Goal: Information Seeking & Learning: Learn about a topic

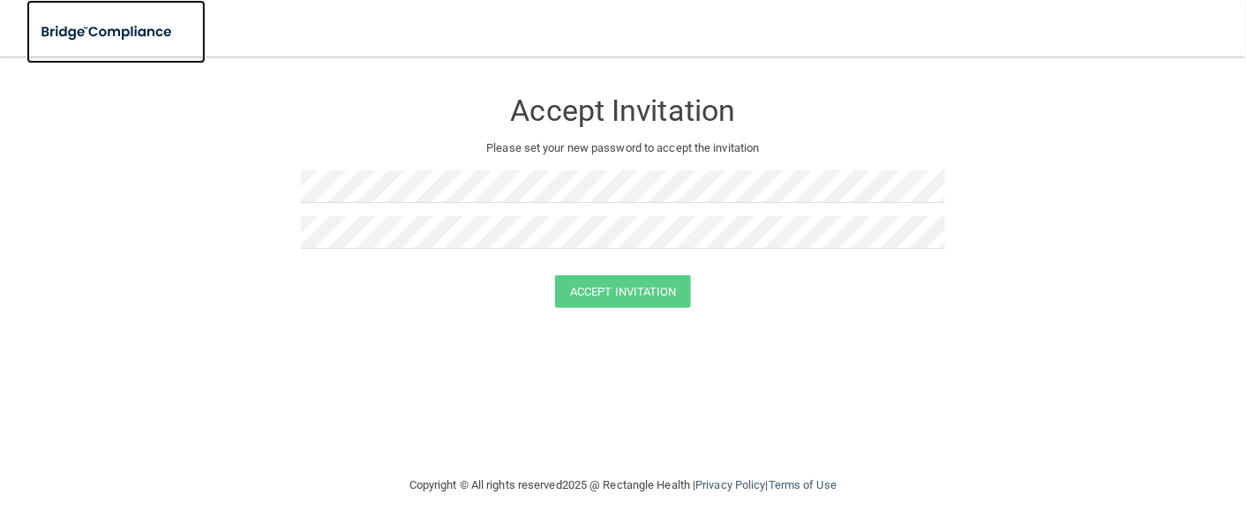
click at [90, 44] on img at bounding box center [107, 32] width 162 height 36
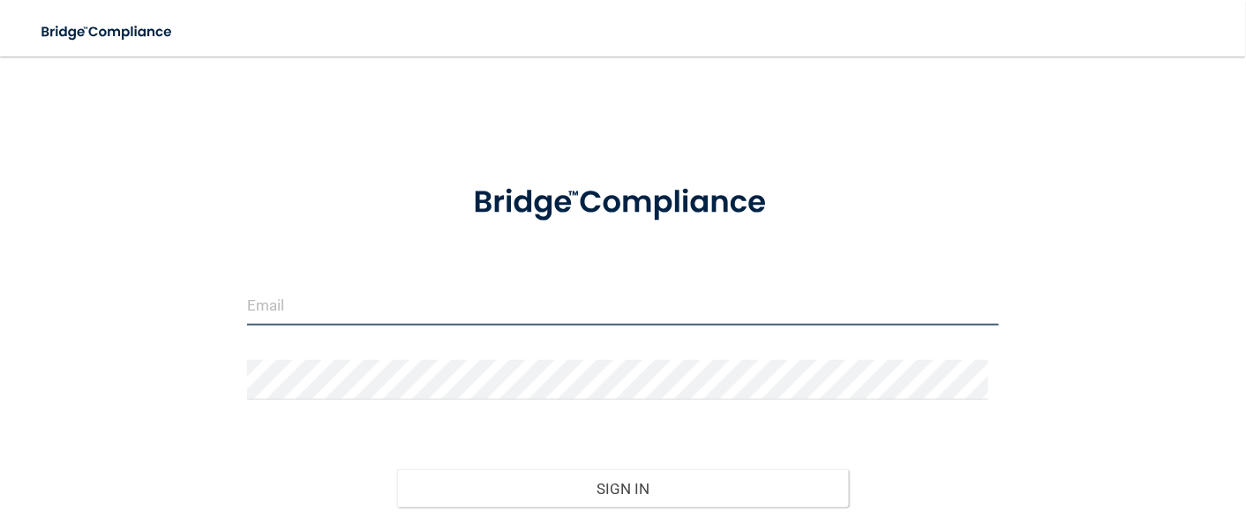
click at [533, 320] on input "email" at bounding box center [623, 306] width 753 height 40
type input "[EMAIL_ADDRESS][DOMAIN_NAME]"
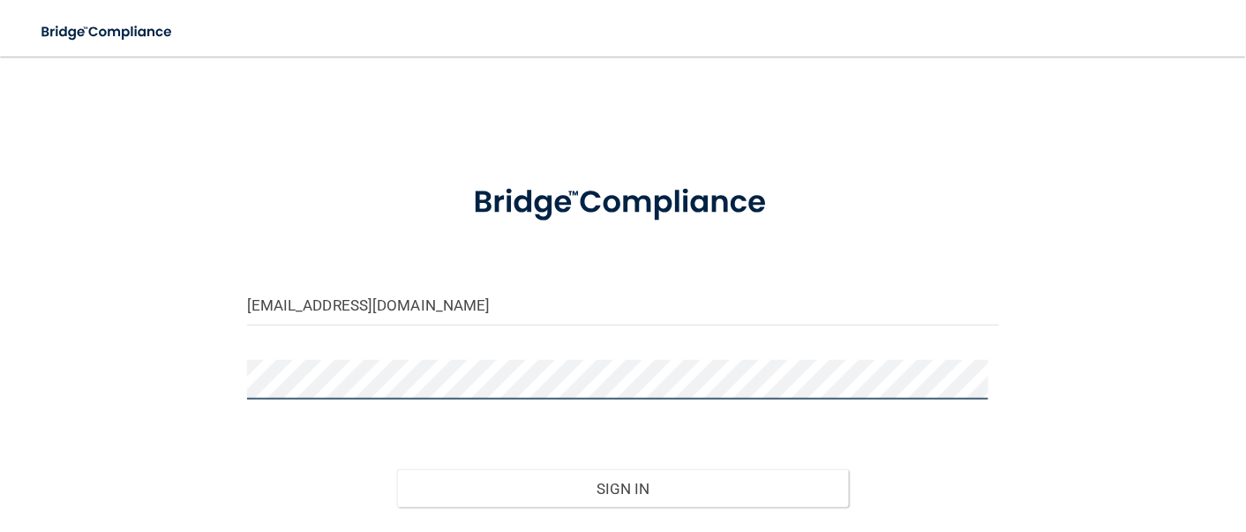
click at [397, 469] on button "Sign In" at bounding box center [623, 488] width 452 height 39
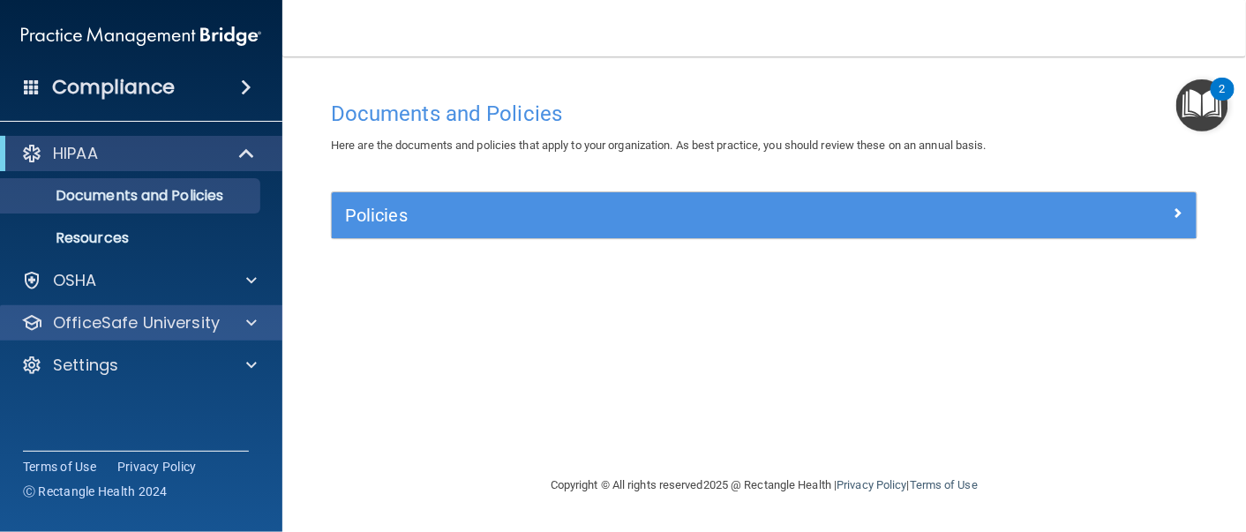
click at [215, 307] on div "OfficeSafe University" at bounding box center [141, 322] width 283 height 35
click at [216, 334] on p "OfficeSafe University" at bounding box center [136, 322] width 167 height 21
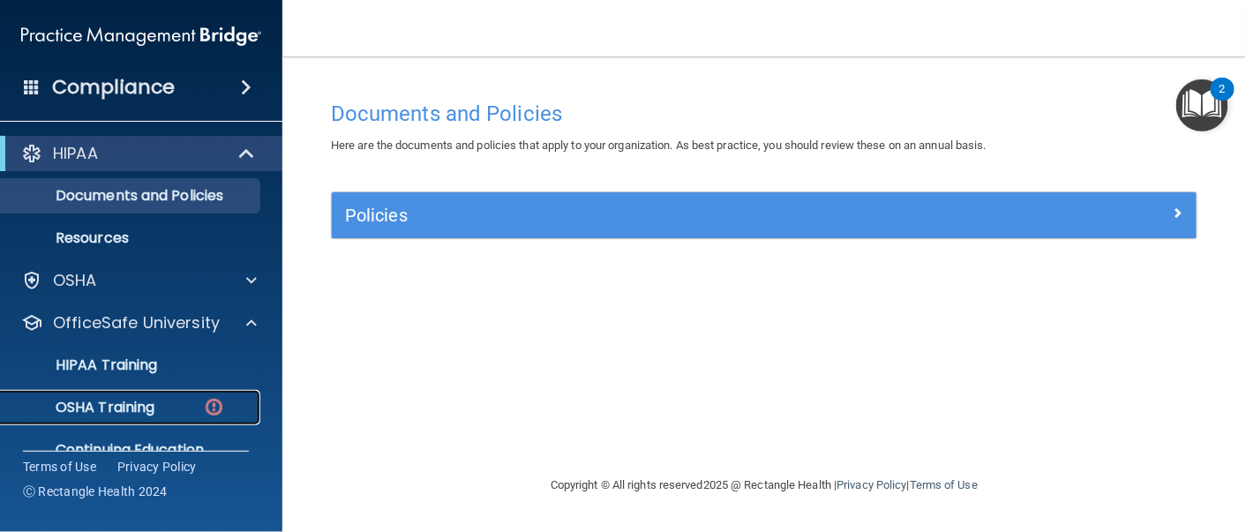
click at [171, 404] on div "OSHA Training" at bounding box center [131, 408] width 241 height 18
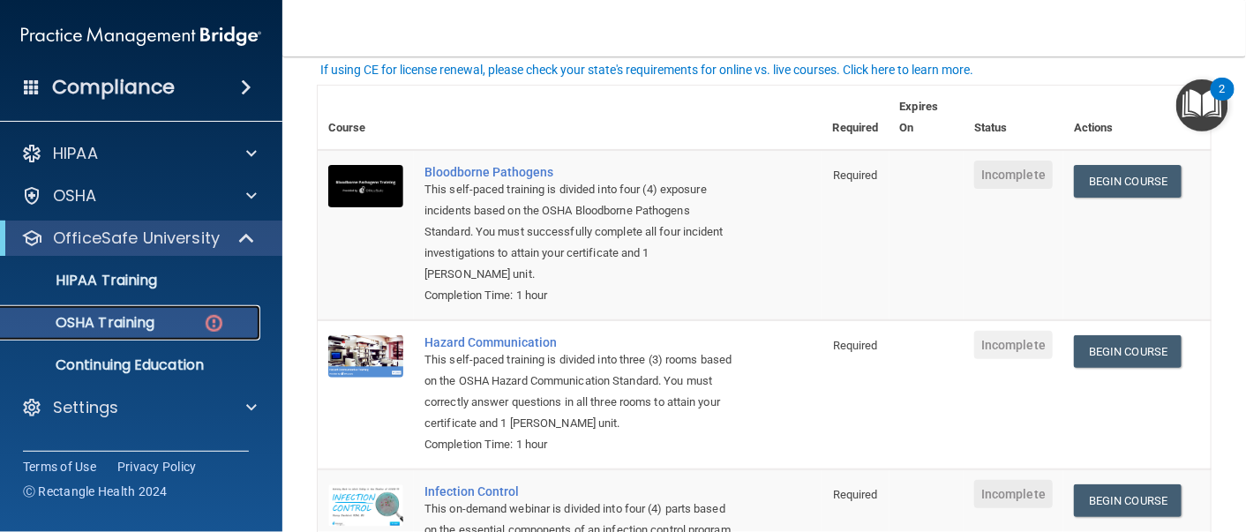
scroll to position [119, 0]
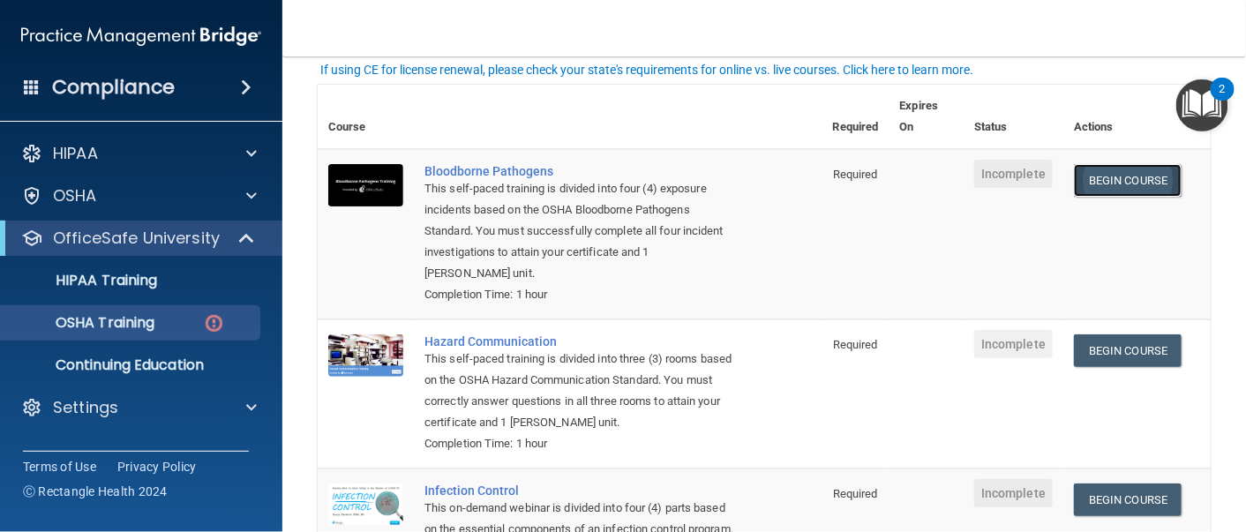
click at [1096, 187] on link "Begin Course" at bounding box center [1128, 180] width 108 height 33
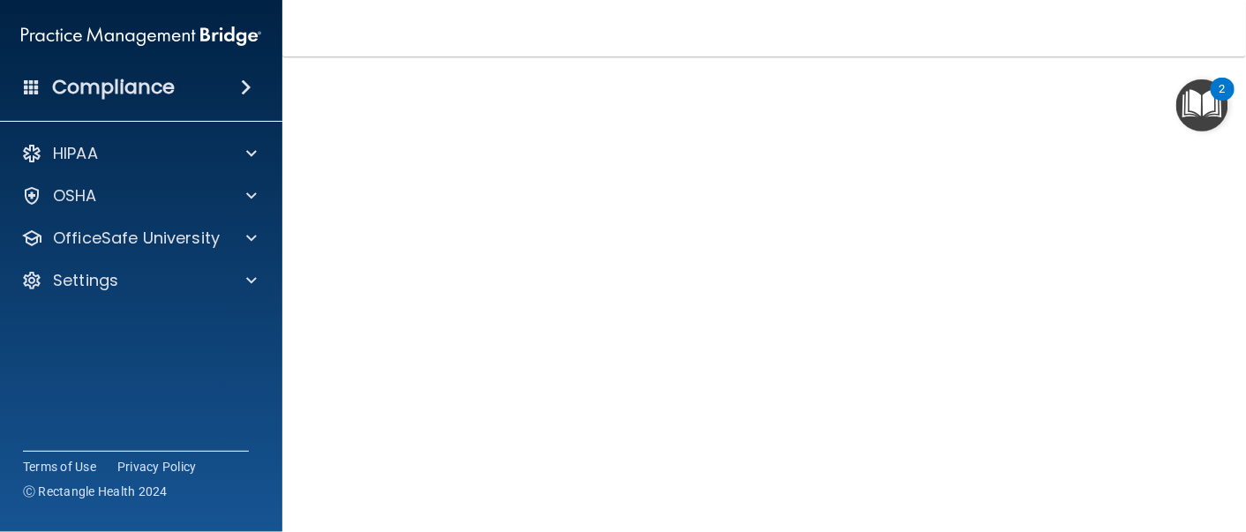
scroll to position [101, 0]
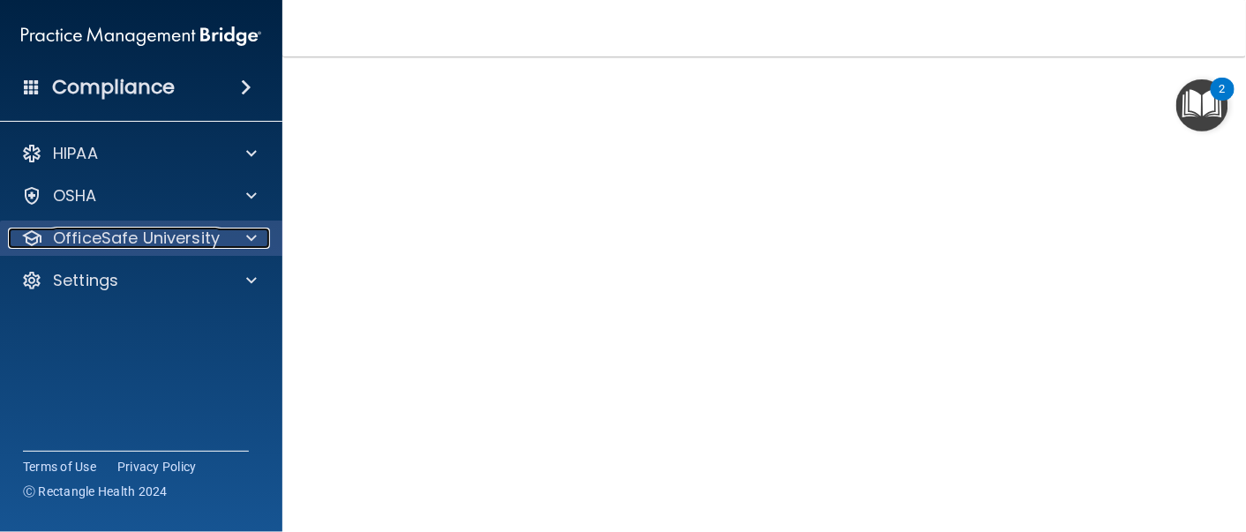
click at [236, 235] on div at bounding box center [249, 238] width 44 height 21
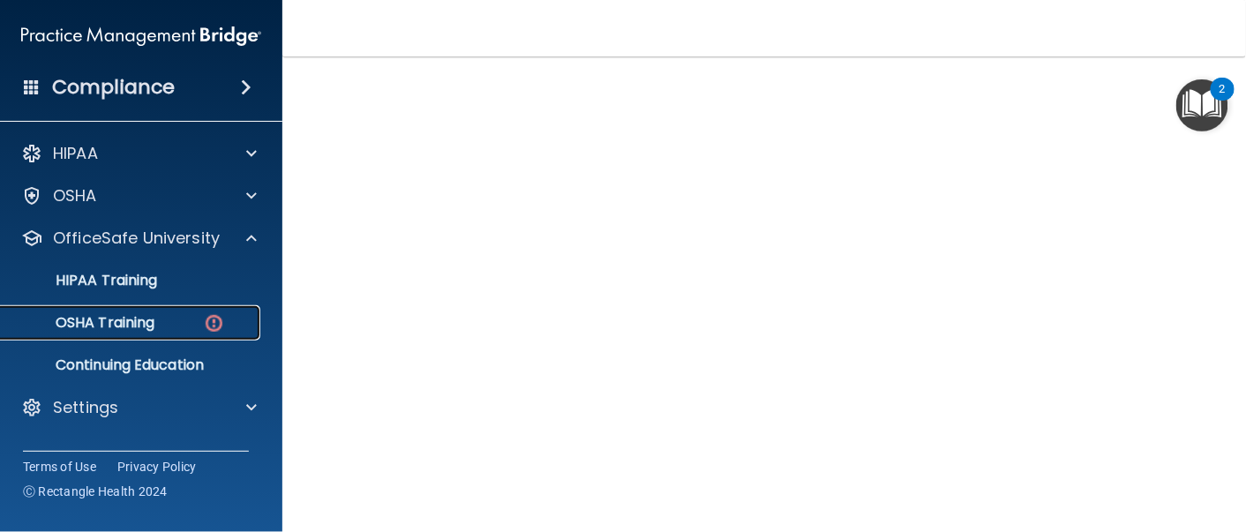
click at [213, 324] on img at bounding box center [214, 323] width 22 height 22
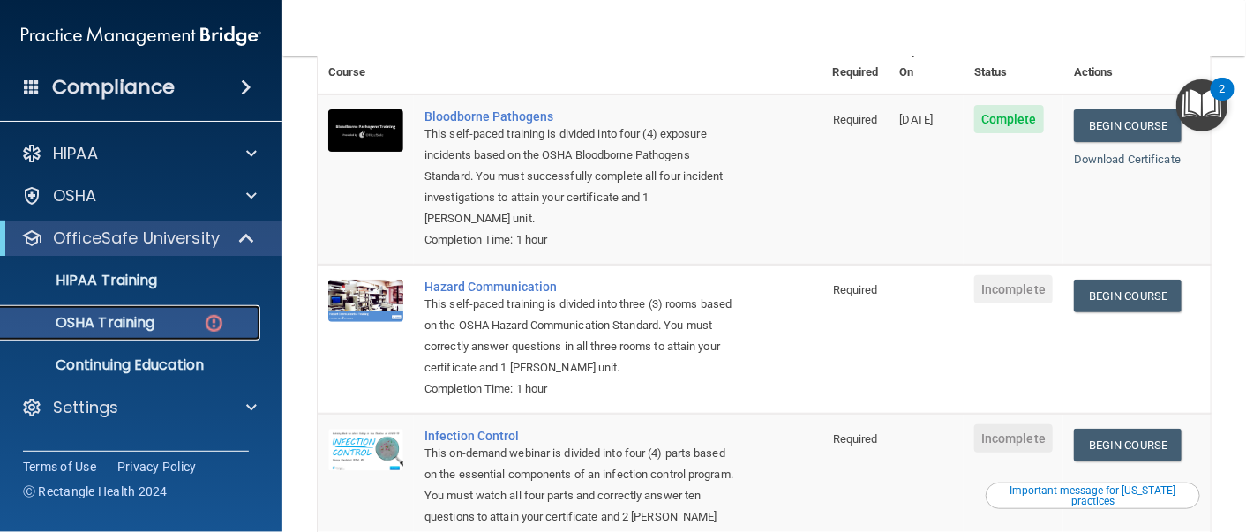
scroll to position [174, 0]
click at [1111, 280] on link "Begin Course" at bounding box center [1128, 296] width 108 height 33
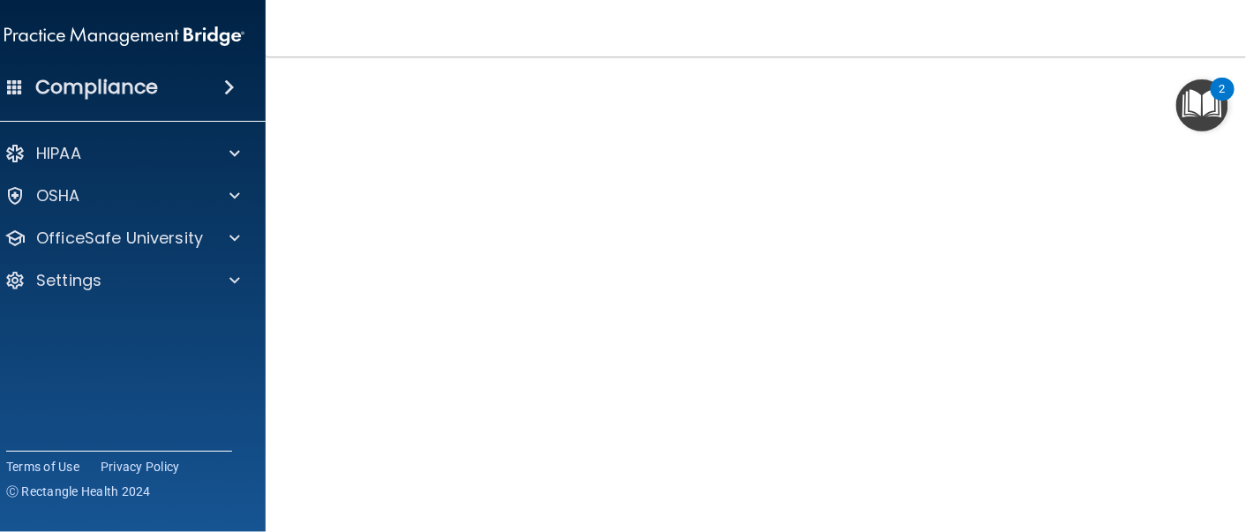
scroll to position [262, 0]
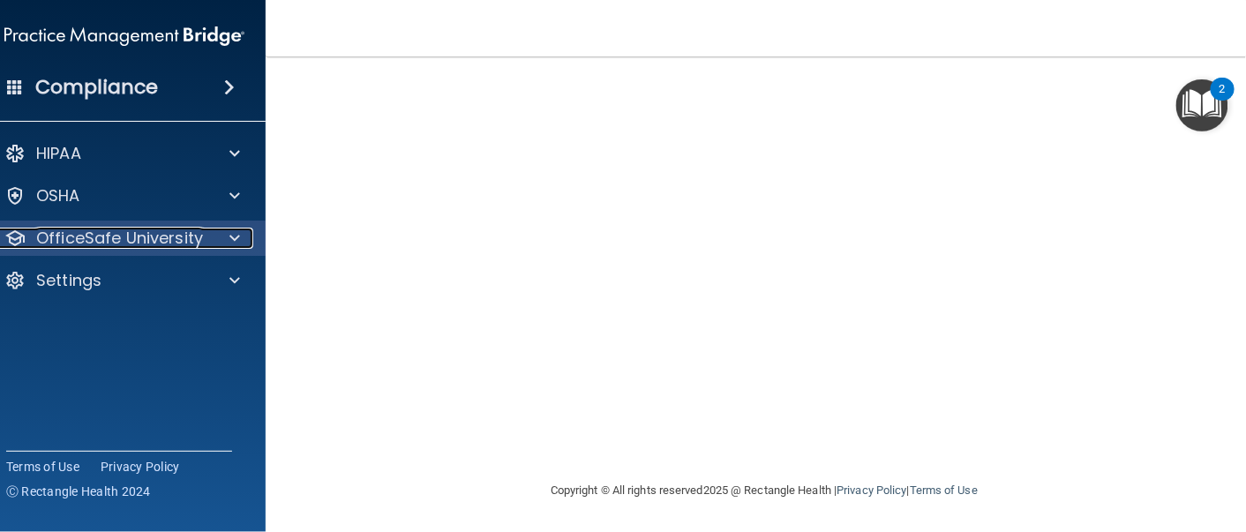
click at [101, 238] on p "OfficeSafe University" at bounding box center [119, 238] width 167 height 21
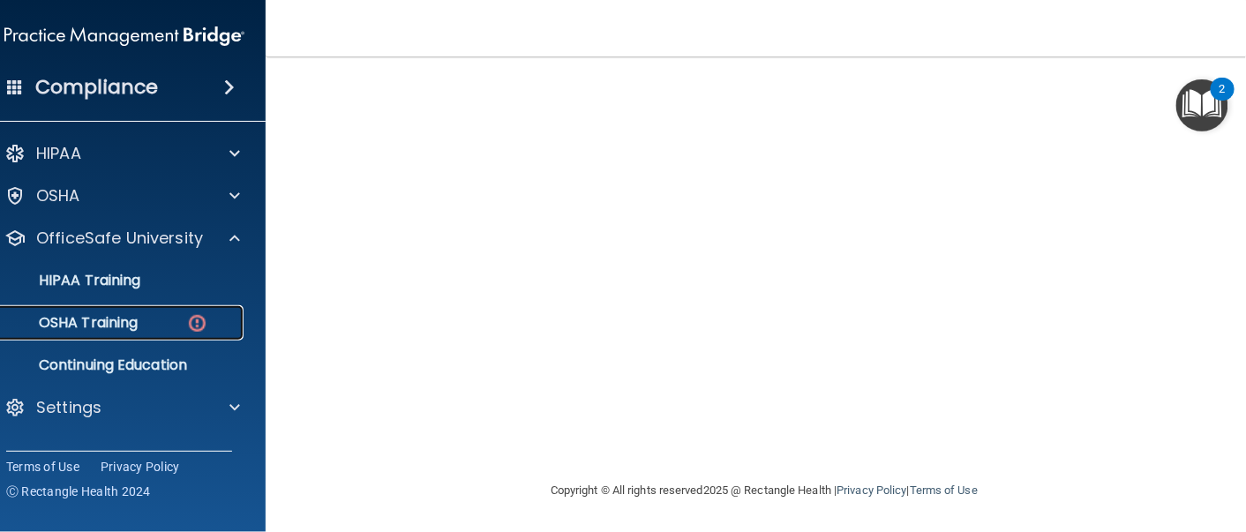
click at [161, 332] on link "OSHA Training" at bounding box center [105, 322] width 278 height 35
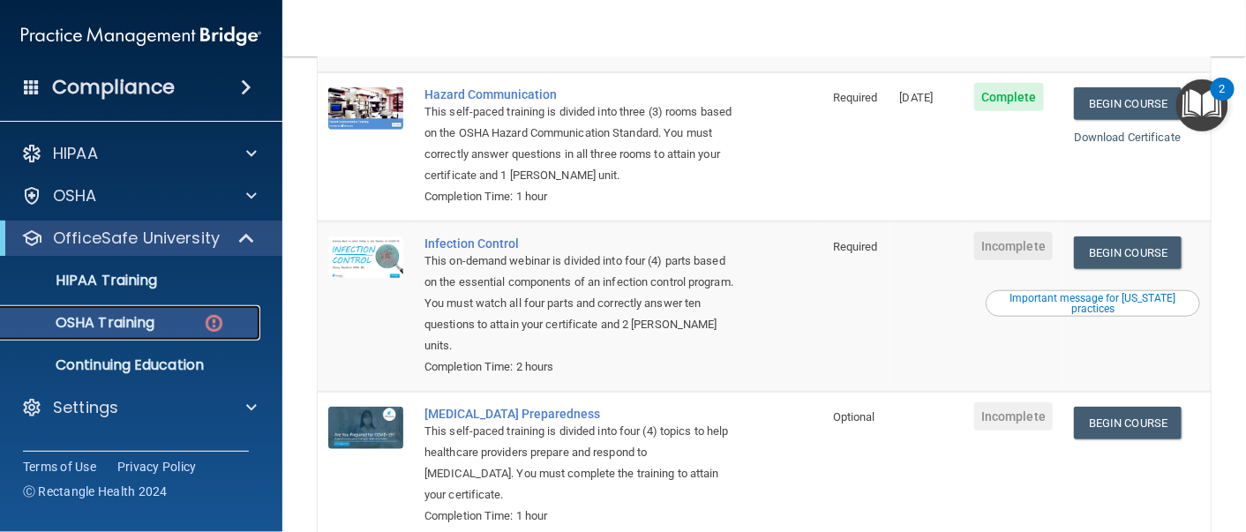
scroll to position [368, 0]
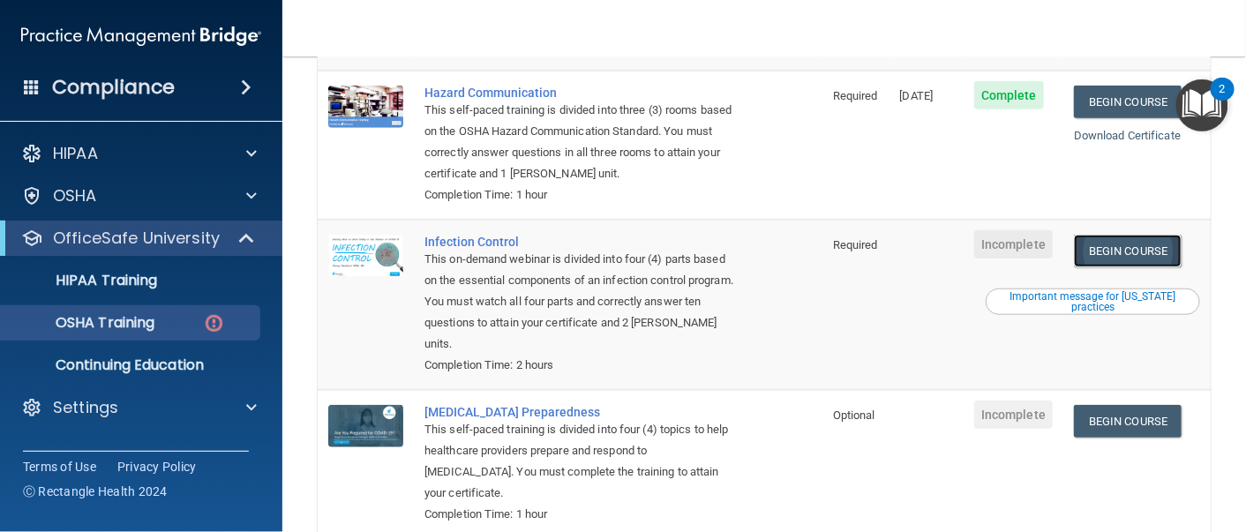
click at [1137, 235] on link "Begin Course" at bounding box center [1128, 251] width 108 height 33
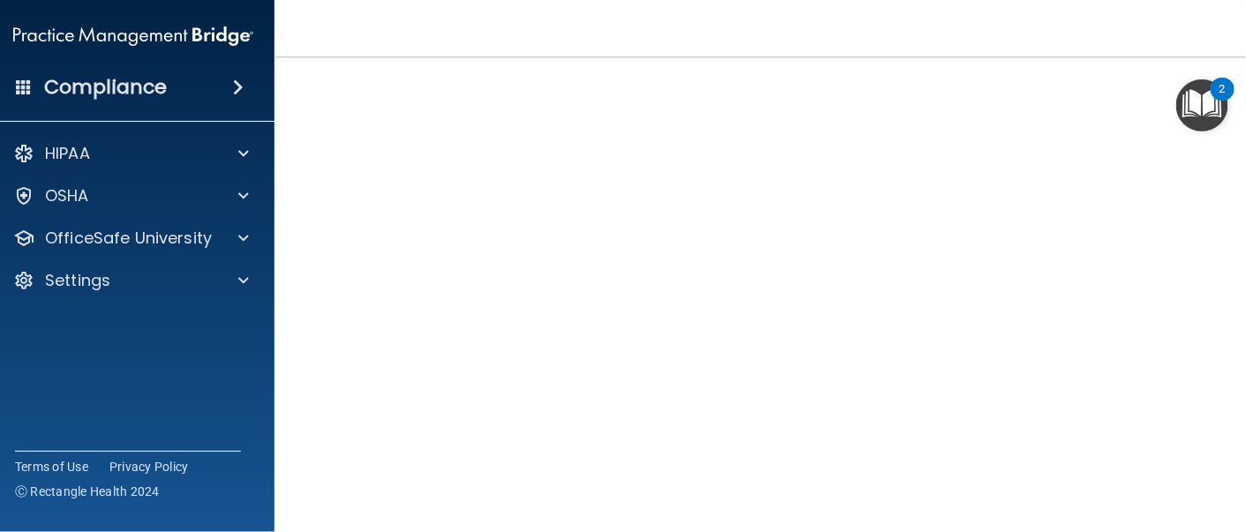
scroll to position [111, 0]
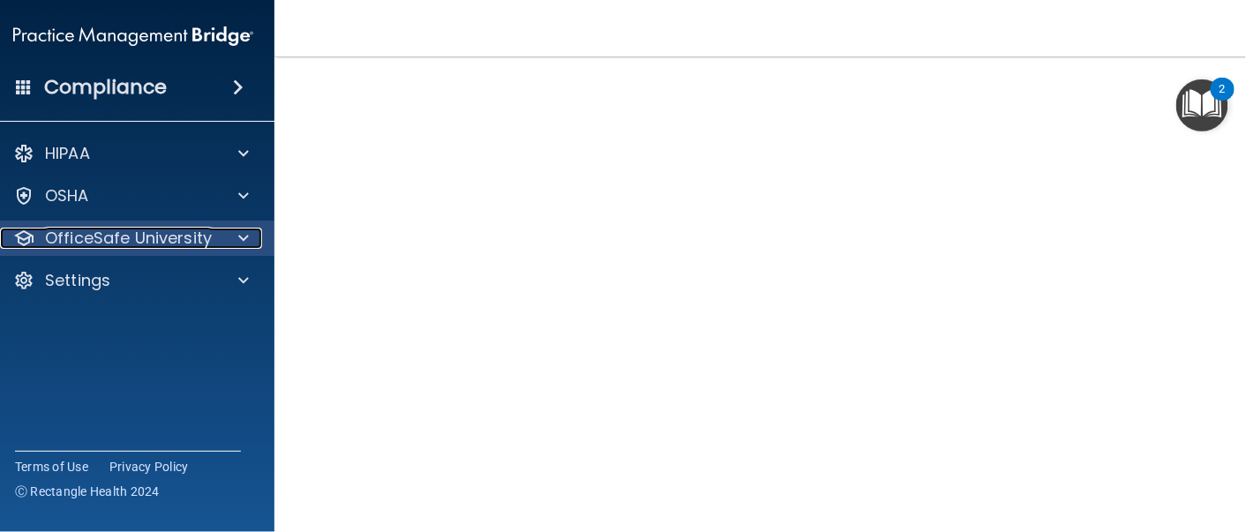
click at [128, 235] on p "OfficeSafe University" at bounding box center [128, 238] width 167 height 21
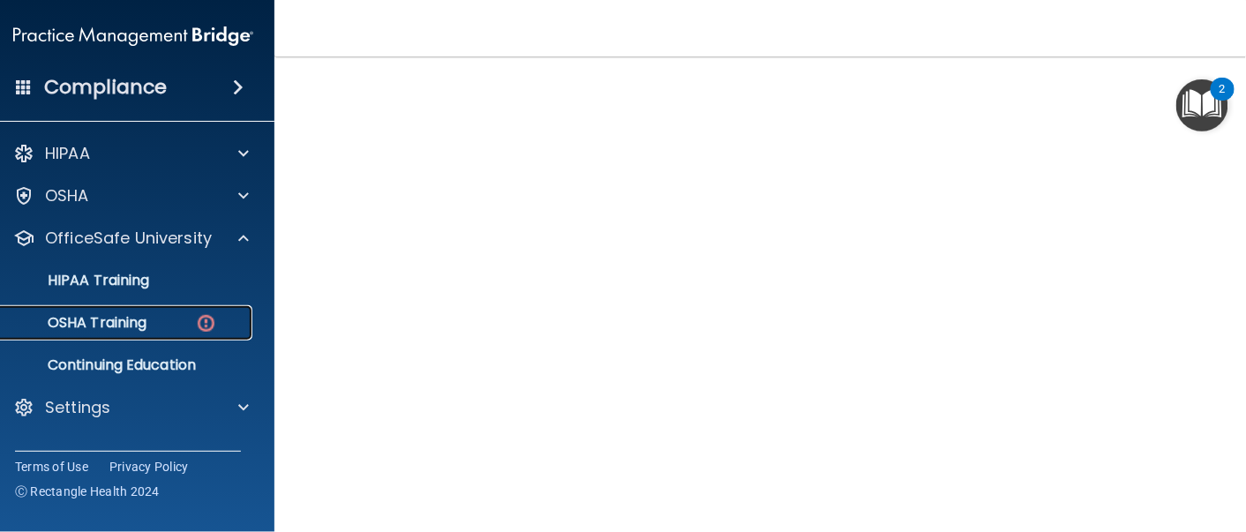
click at [158, 329] on div "OSHA Training" at bounding box center [124, 323] width 241 height 18
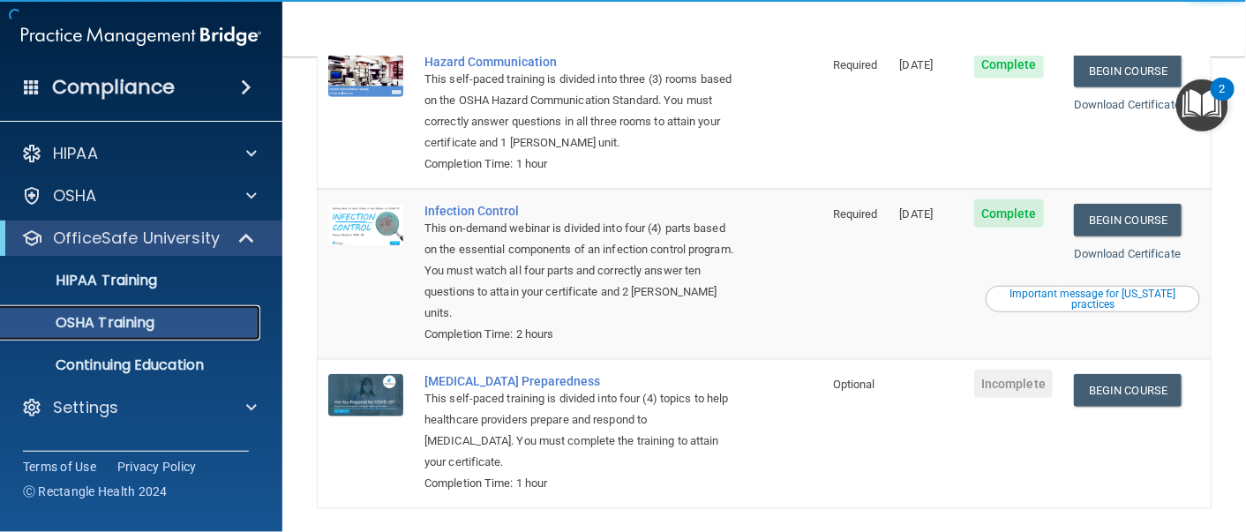
scroll to position [398, 0]
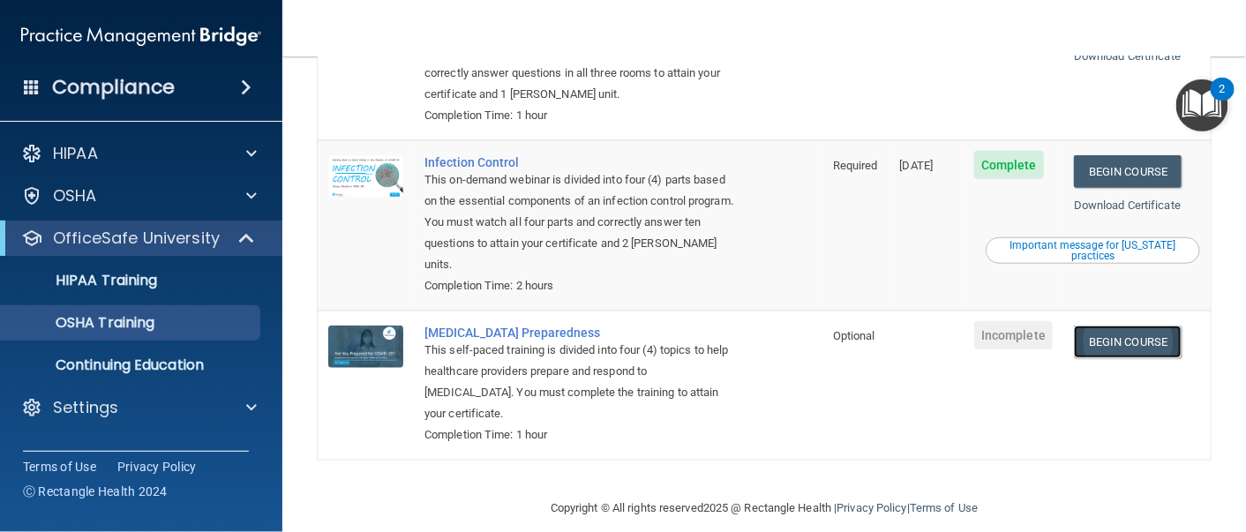
click at [1116, 326] on link "Begin Course" at bounding box center [1128, 342] width 108 height 33
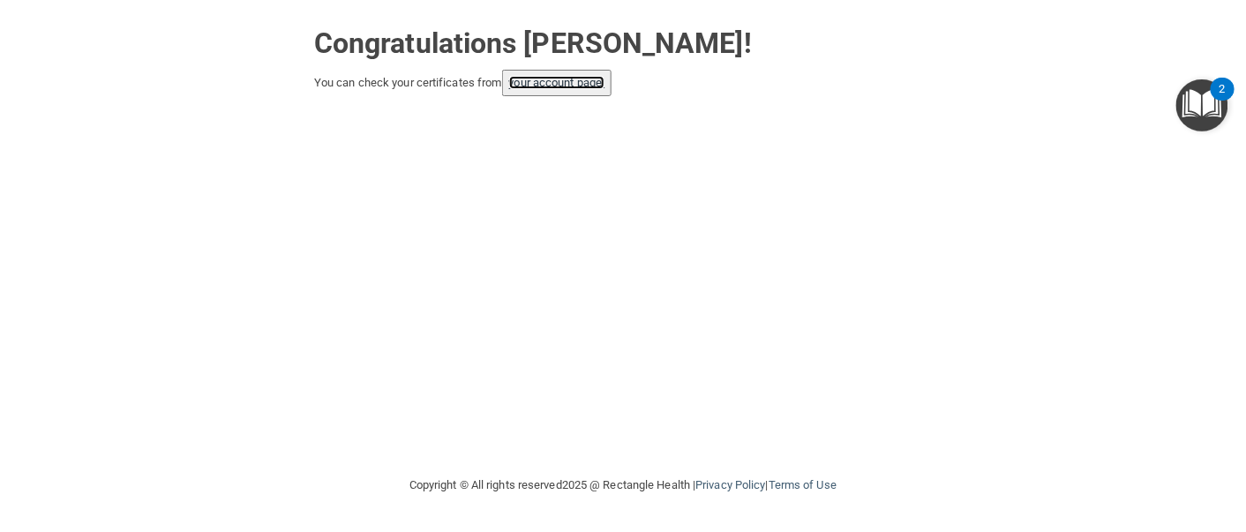
click at [572, 86] on link "your account page!" at bounding box center [557, 82] width 96 height 13
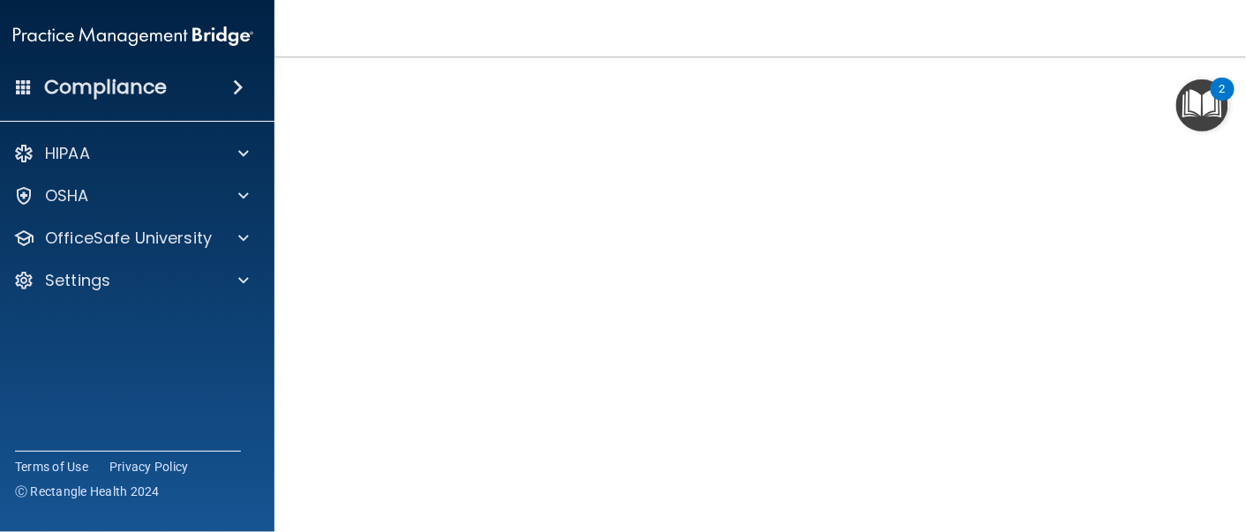
scroll to position [101, 0]
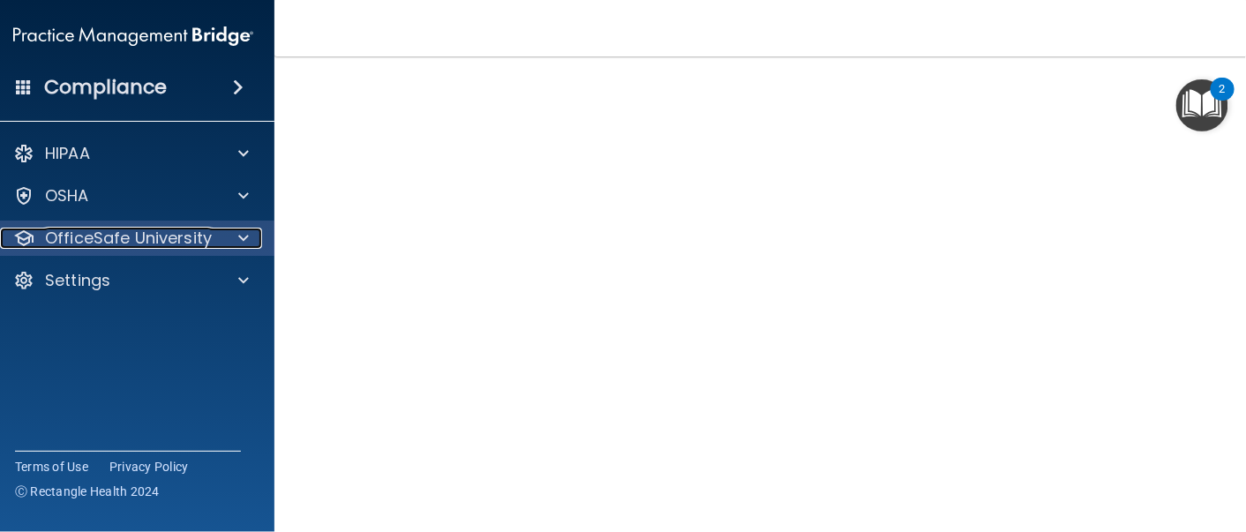
click at [185, 244] on p "OfficeSafe University" at bounding box center [128, 238] width 167 height 21
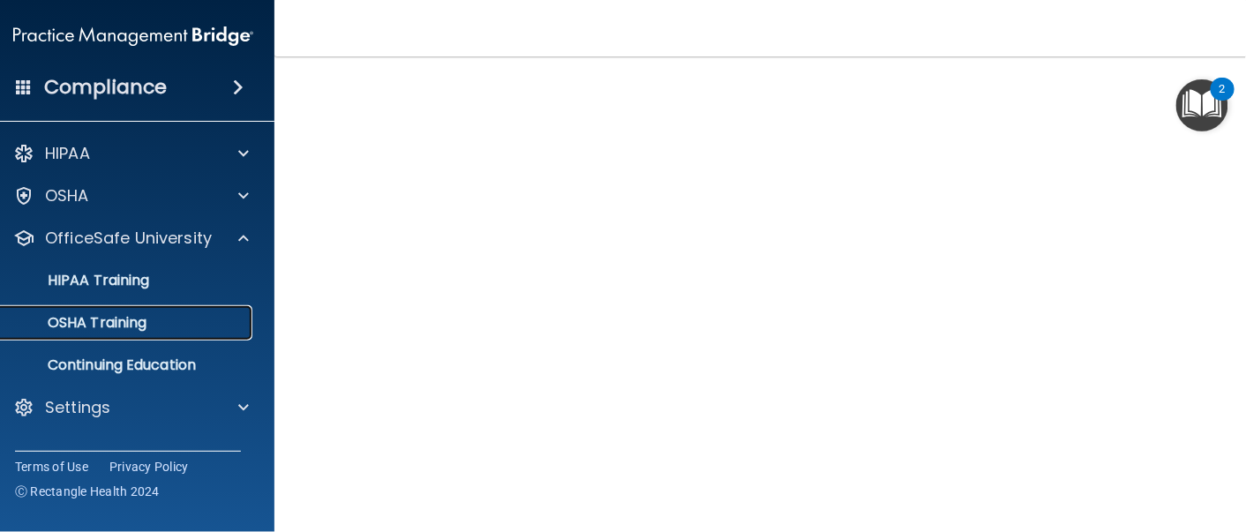
click at [155, 337] on link "OSHA Training" at bounding box center [113, 322] width 278 height 35
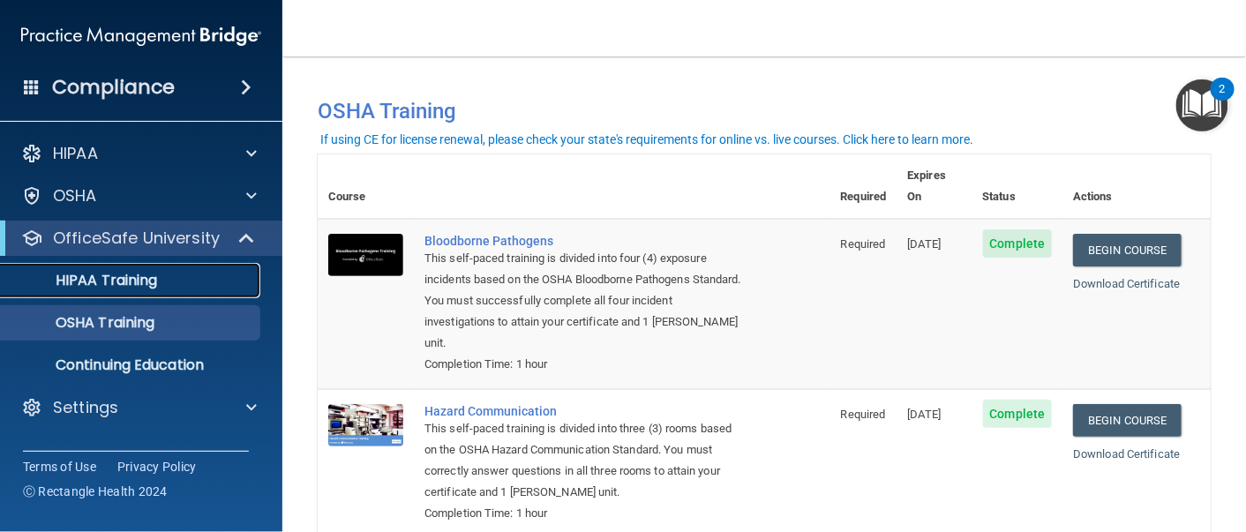
click at [111, 276] on p "HIPAA Training" at bounding box center [84, 281] width 146 height 18
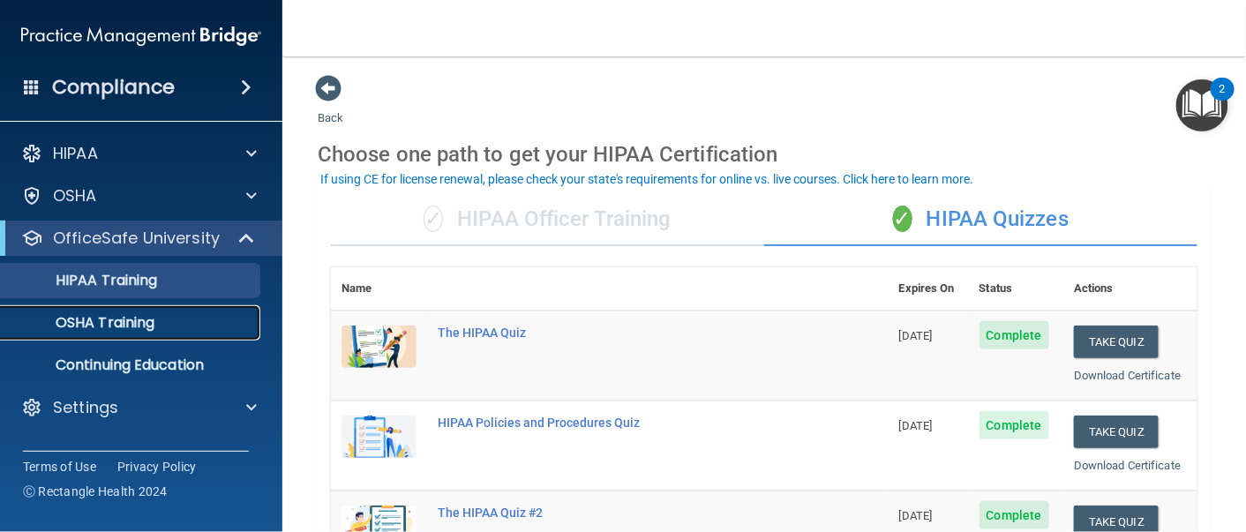
click at [145, 327] on p "OSHA Training" at bounding box center [82, 323] width 143 height 18
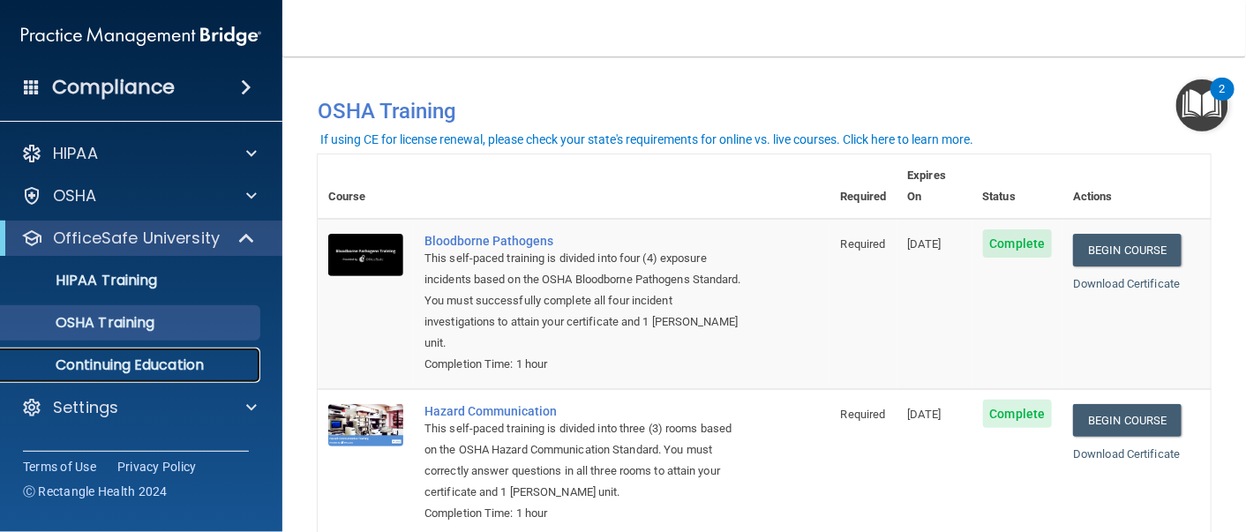
click at [153, 371] on p "Continuing Education" at bounding box center [131, 366] width 241 height 18
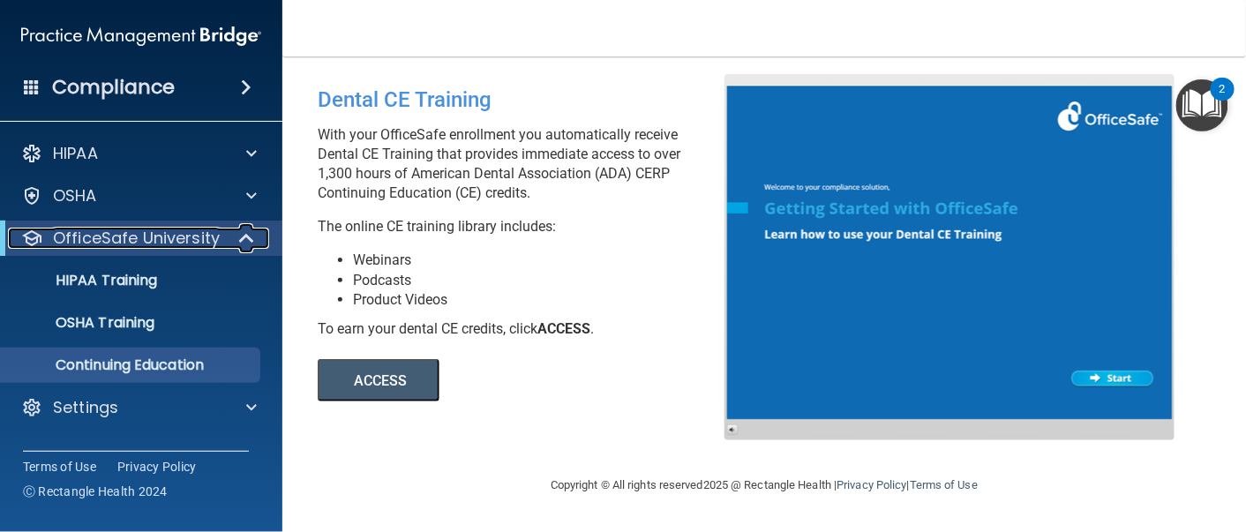
click at [150, 245] on p "OfficeSafe University" at bounding box center [136, 238] width 167 height 21
